Goal: Transaction & Acquisition: Download file/media

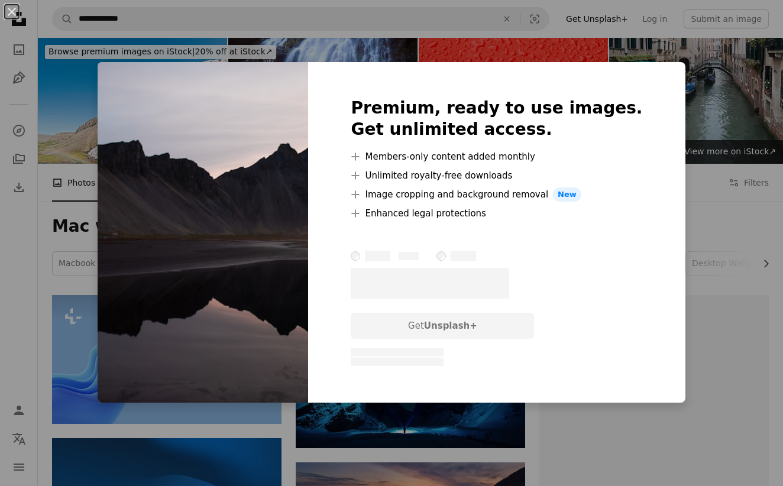
scroll to position [4519, 0]
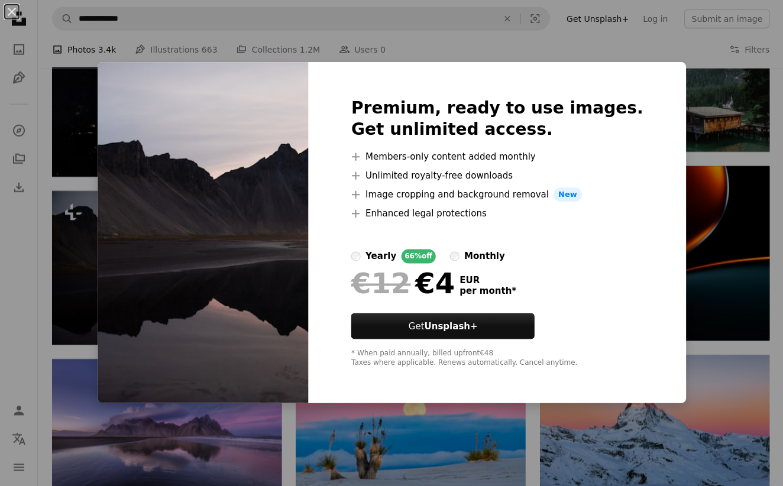
click at [403, 44] on div "An X shape Premium, ready to use images. Get unlimited access. A plus sign Memb…" at bounding box center [391, 243] width 783 height 486
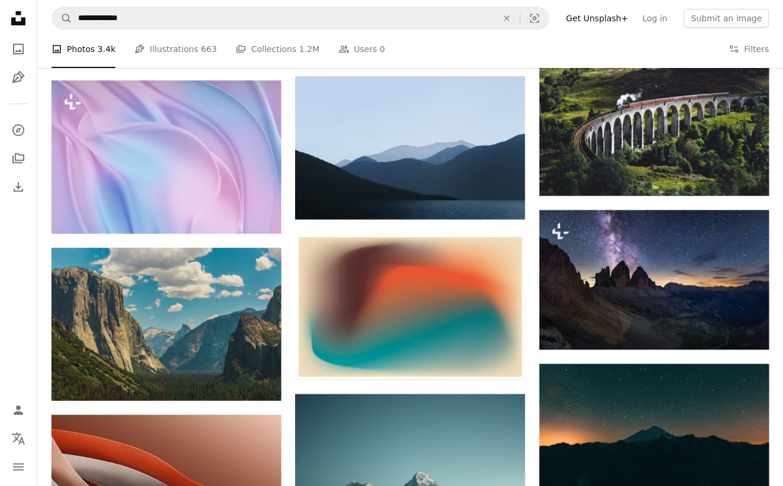
scroll to position [5293, 0]
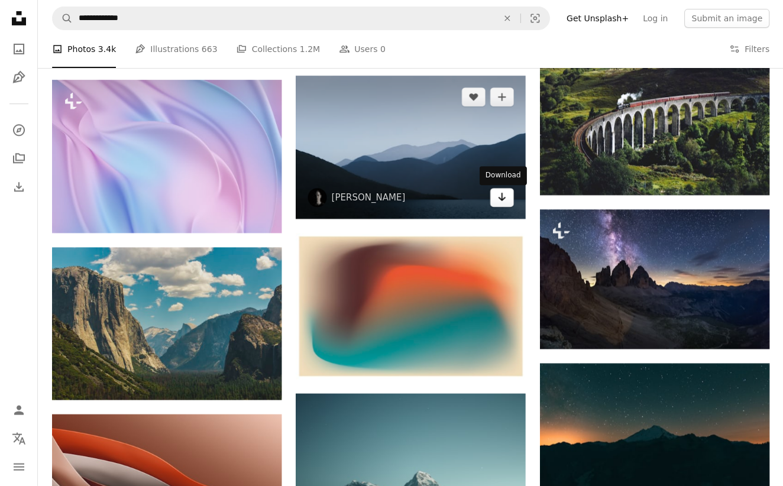
click at [498, 197] on icon "Arrow pointing down" at bounding box center [501, 197] width 9 height 14
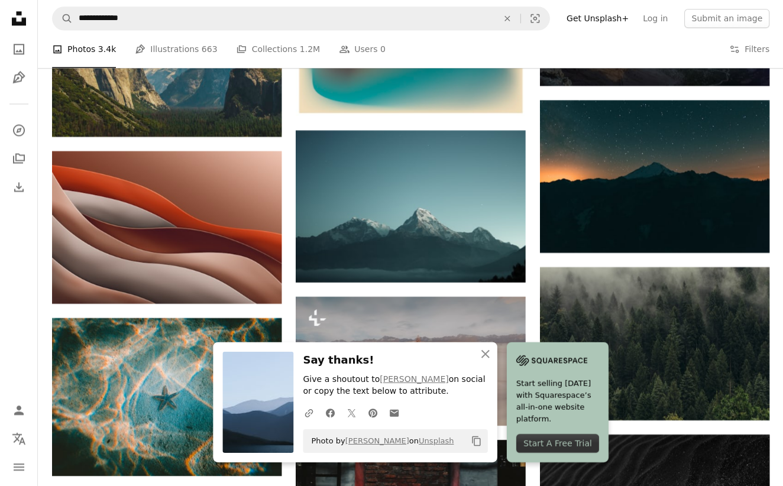
scroll to position [5558, 0]
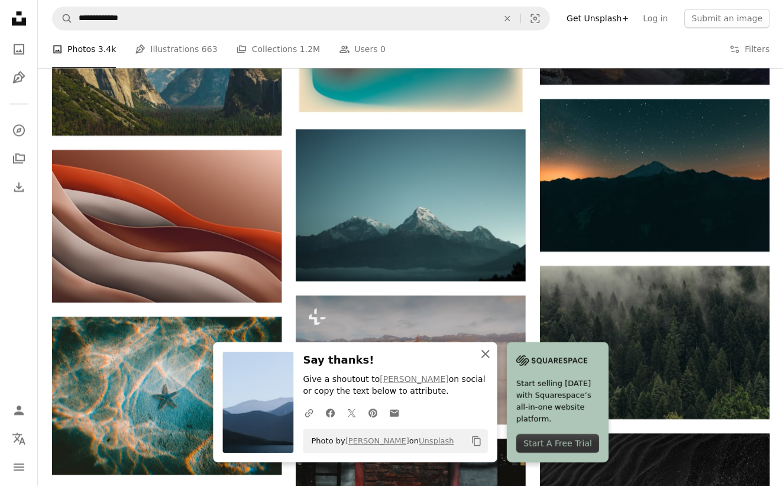
click at [479, 352] on icon "An X shape" at bounding box center [485, 354] width 14 height 14
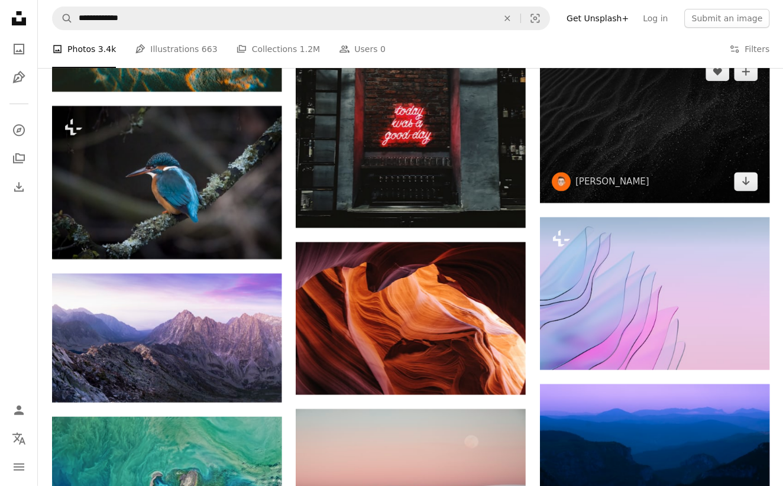
scroll to position [5943, 0]
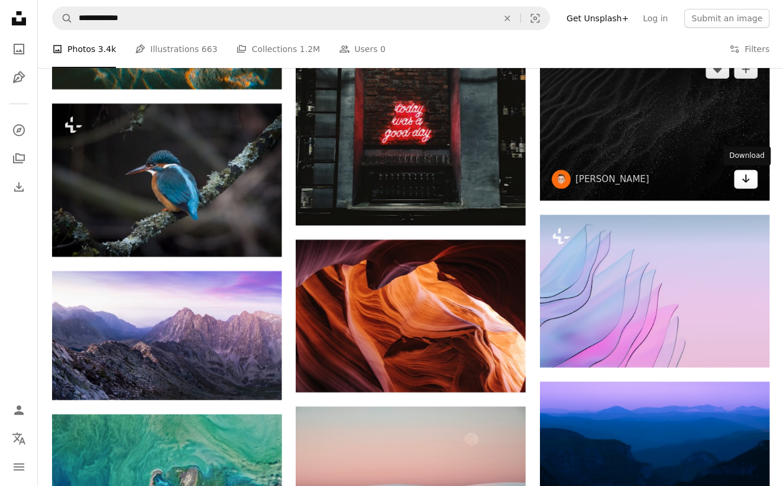
click at [750, 185] on link "Arrow pointing down" at bounding box center [745, 179] width 24 height 19
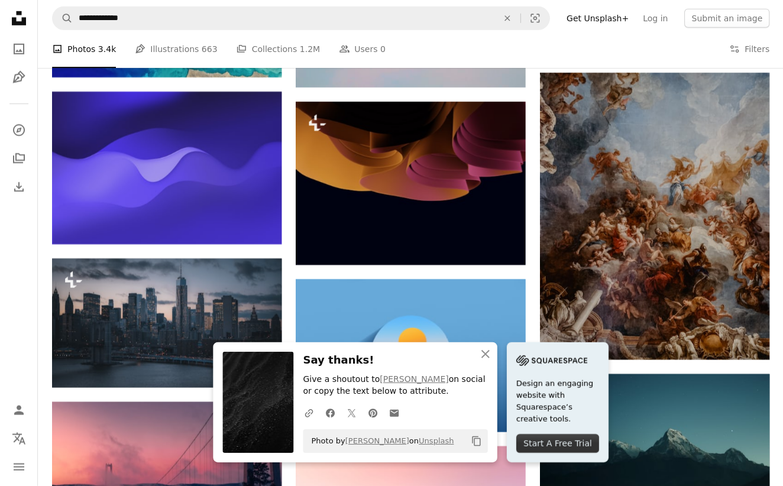
scroll to position [6453, 0]
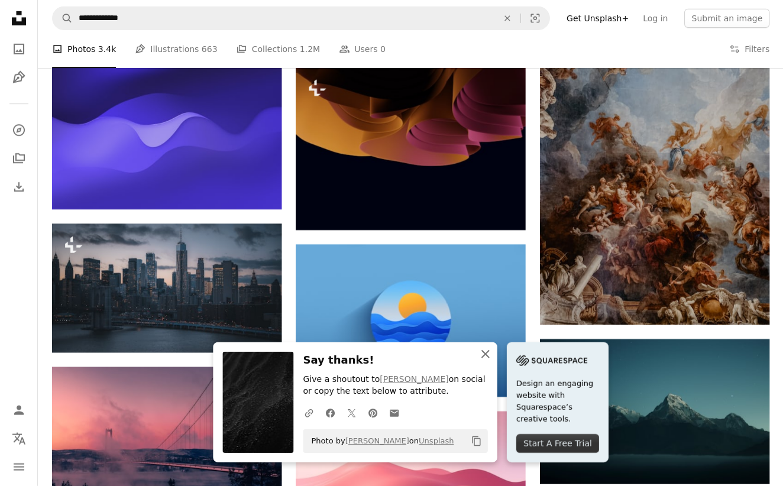
click at [487, 357] on icon "button" at bounding box center [485, 354] width 8 height 8
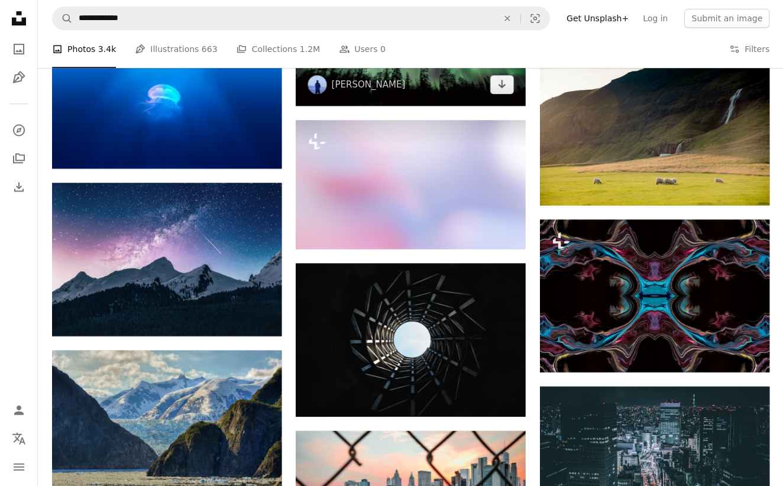
scroll to position [8439, 0]
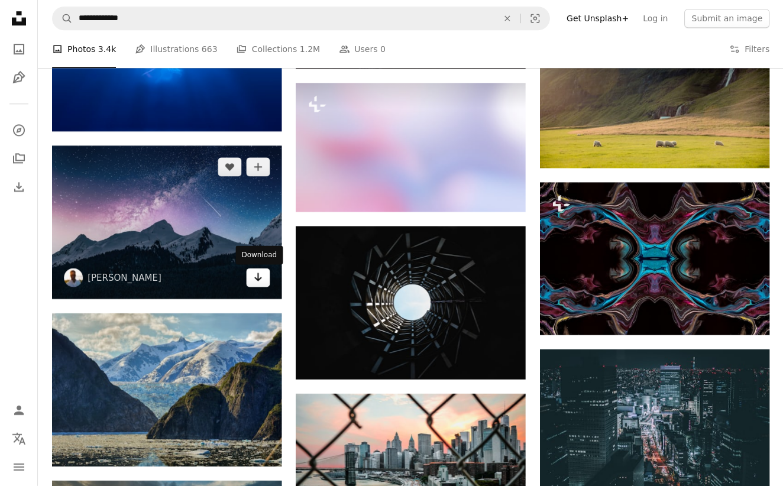
click at [257, 278] on icon "Arrow pointing down" at bounding box center [257, 277] width 9 height 14
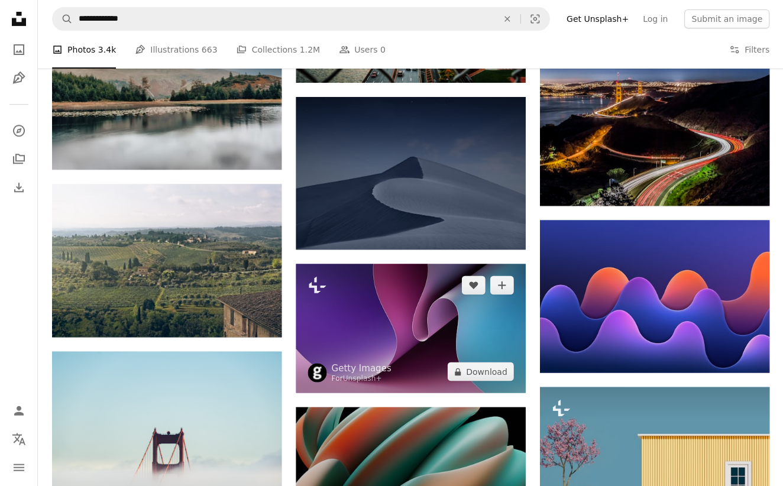
scroll to position [8827, 0]
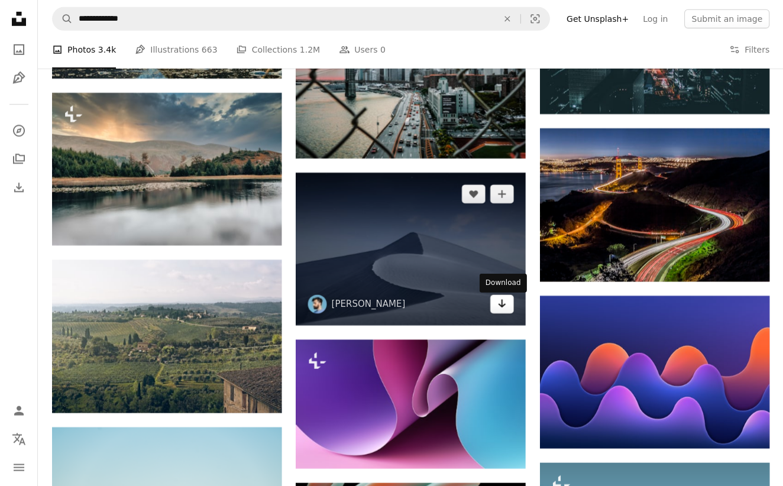
click at [498, 310] on icon "Arrow pointing down" at bounding box center [501, 303] width 9 height 14
